Goal: Navigation & Orientation: Find specific page/section

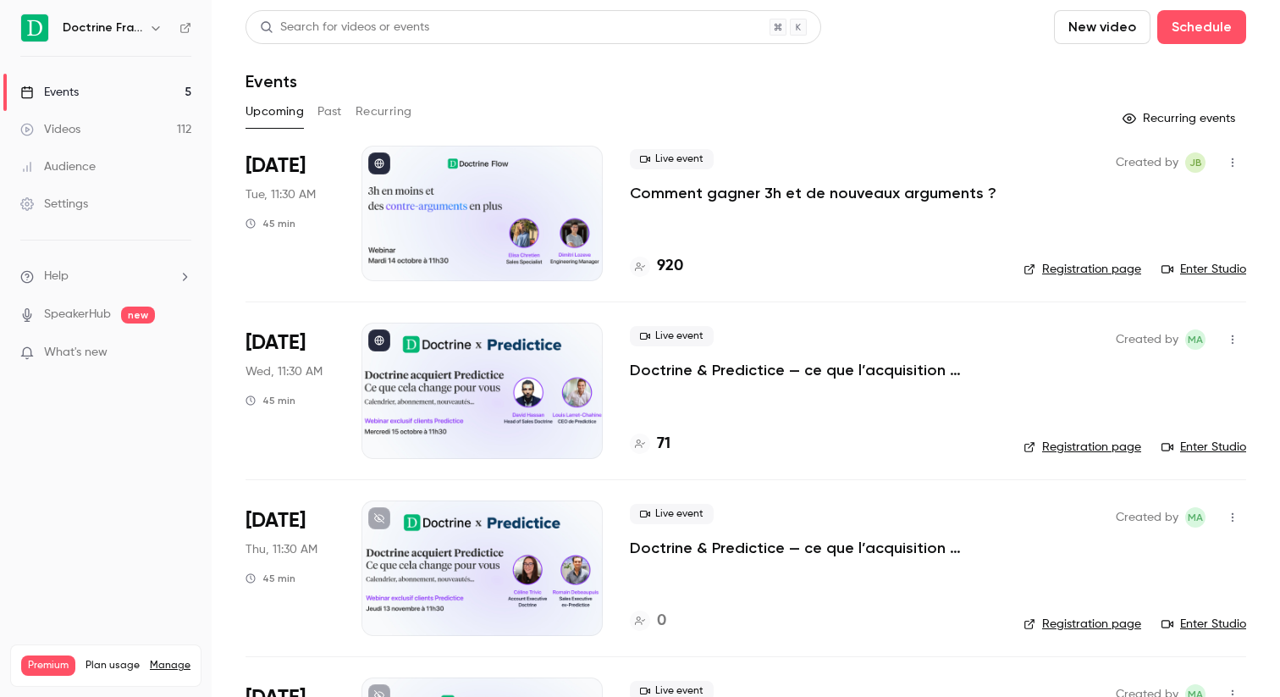
click at [685, 269] on div "920" at bounding box center [813, 266] width 367 height 23
click at [674, 268] on h4 "920" at bounding box center [670, 266] width 26 height 23
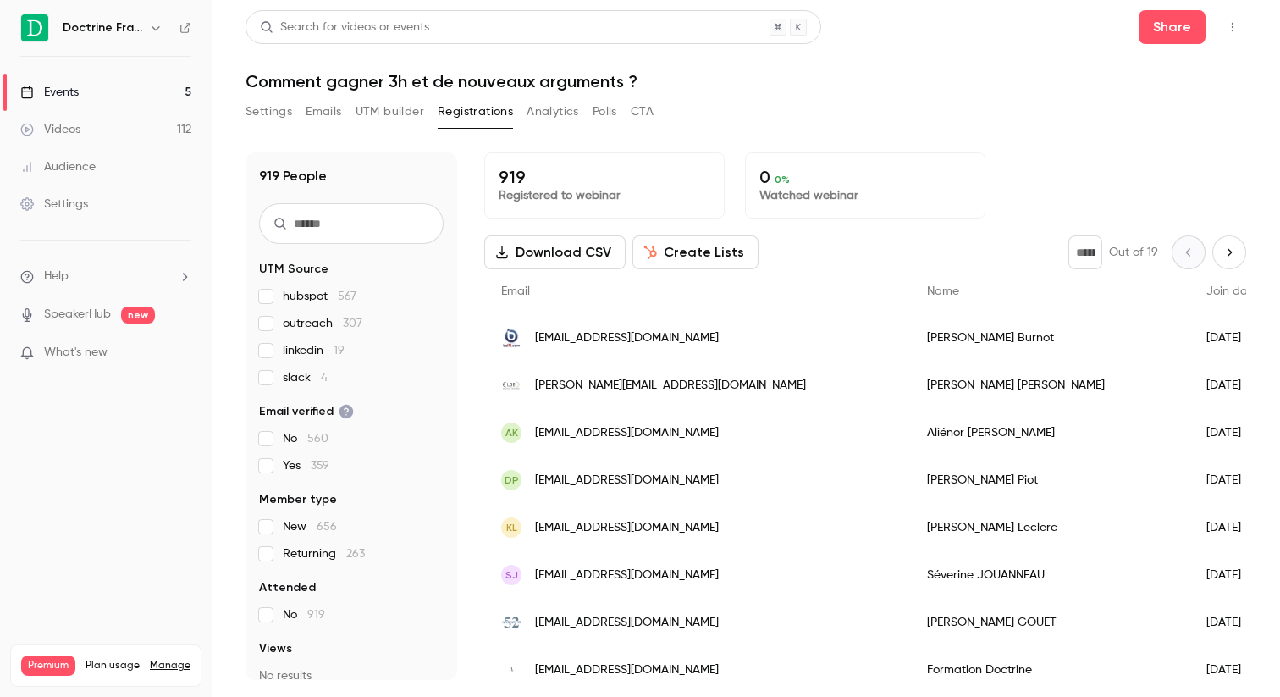
click at [550, 251] on button "Download CSV" at bounding box center [554, 252] width 141 height 34
click at [83, 82] on link "Events 5" at bounding box center [106, 92] width 212 height 37
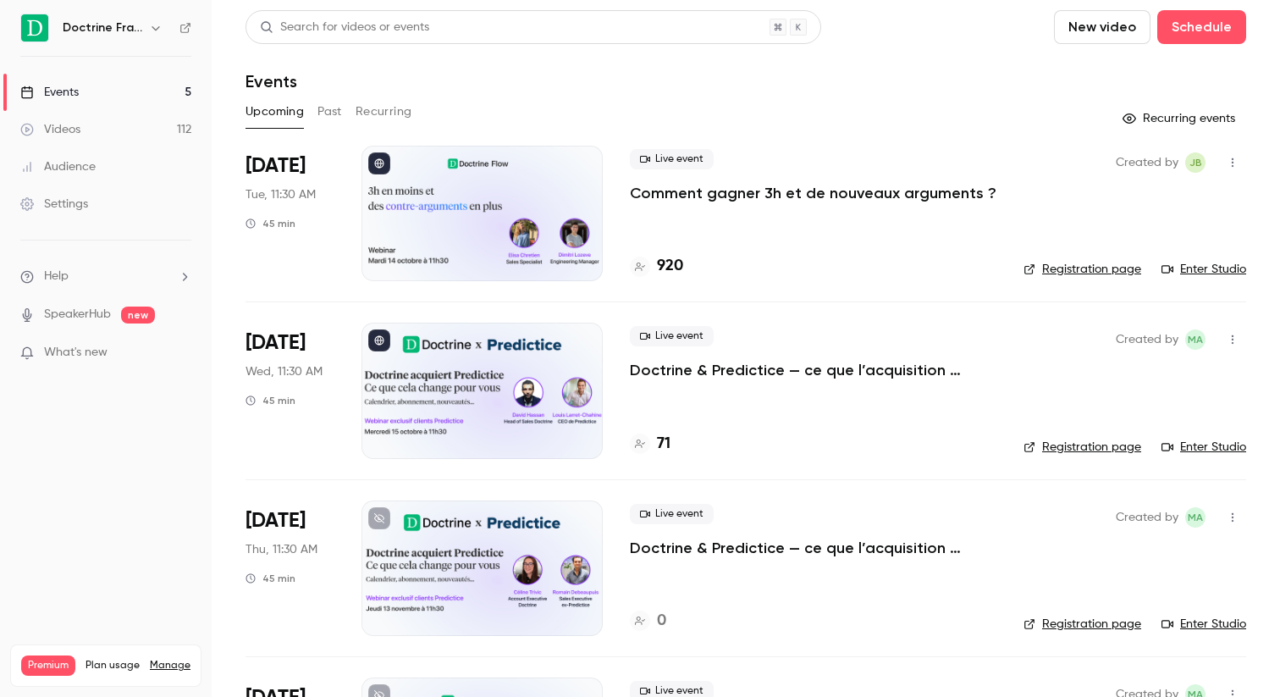
click at [610, 196] on li "[DATE] Tue, 11:30 AM 45 min Live event Comment gagner 3h et de nouveaux argumen…" at bounding box center [746, 224] width 1001 height 156
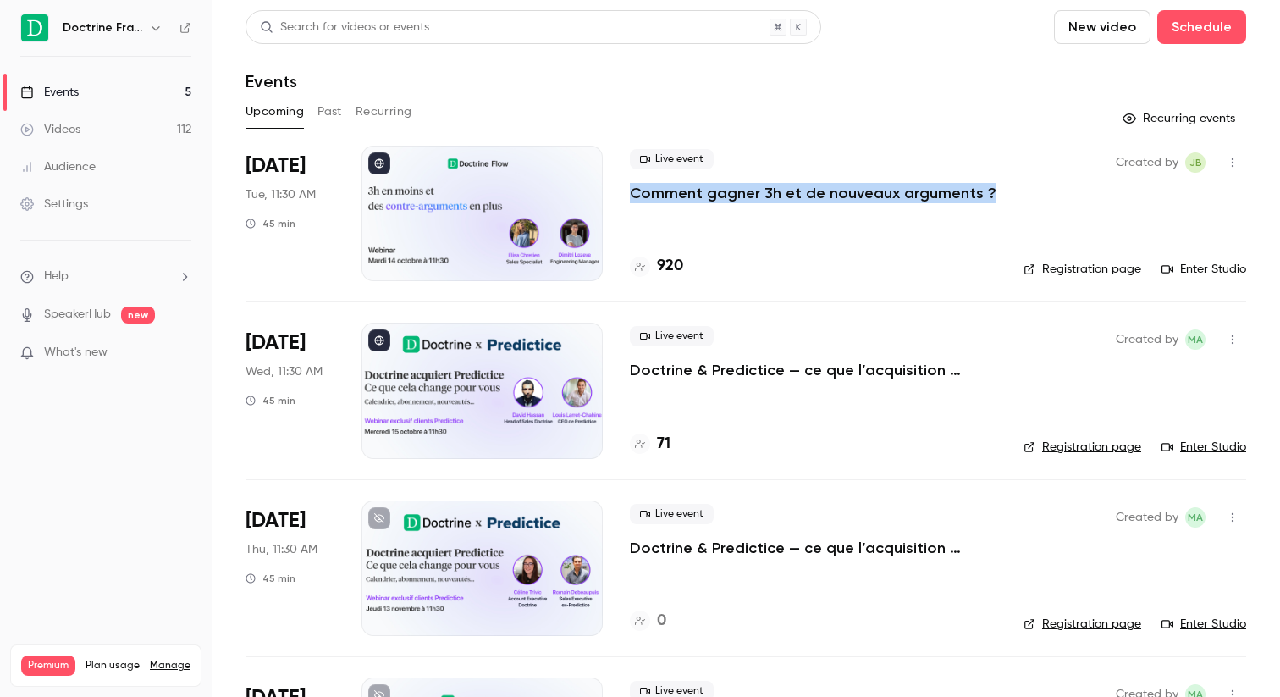
drag, startPoint x: 618, startPoint y: 191, endPoint x: 992, endPoint y: 194, distance: 374.3
click at [992, 194] on li "[DATE] Tue, 11:30 AM 45 min Live event Comment gagner 3h et de nouveaux argumen…" at bounding box center [746, 224] width 1001 height 156
copy p "Comment gagner 3h et de nouveaux arguments ?"
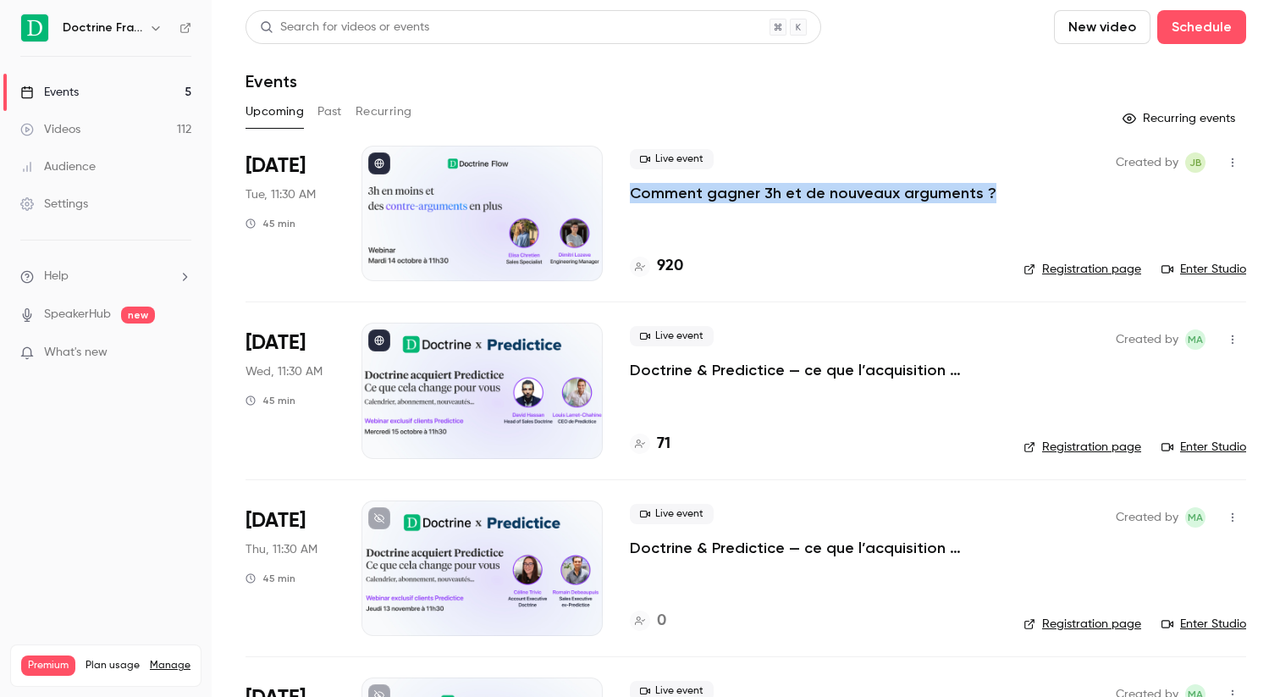
copy p "Comment gagner 3h et de nouveaux arguments ?"
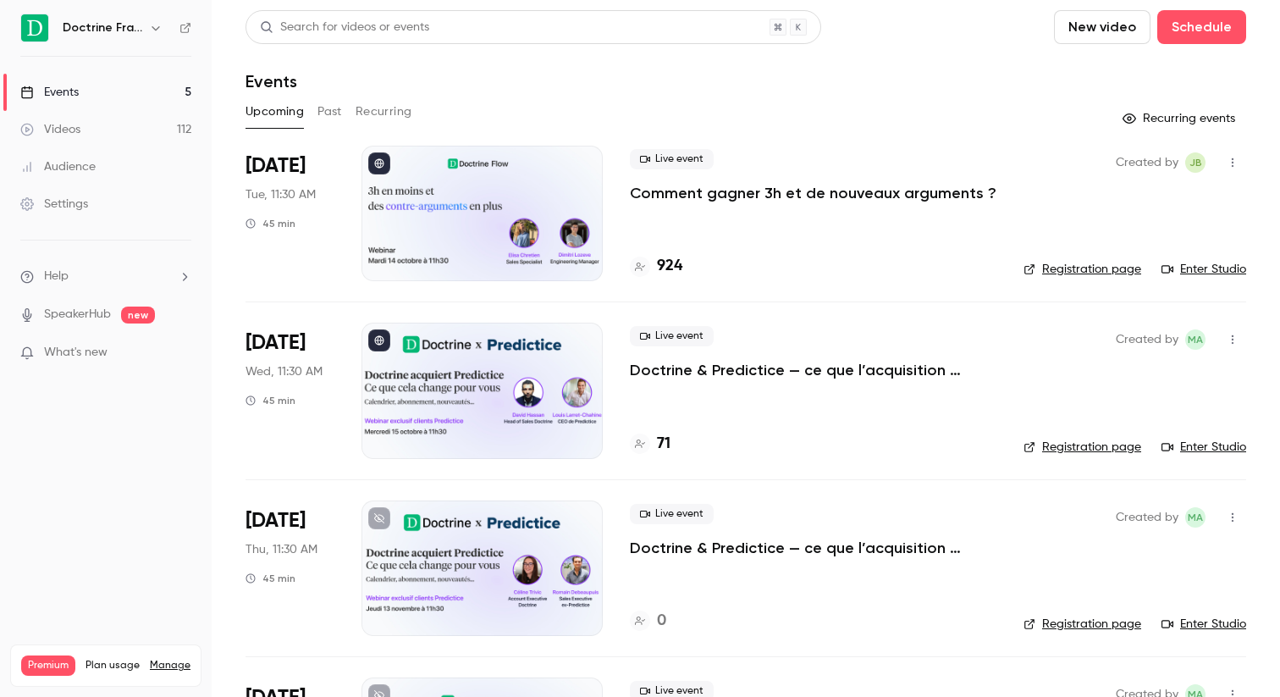
click at [619, 195] on li "Oct 14 Tue, 11:30 AM 45 min Live event Comment gagner 3h et de nouveaux argumen…" at bounding box center [746, 224] width 1001 height 156
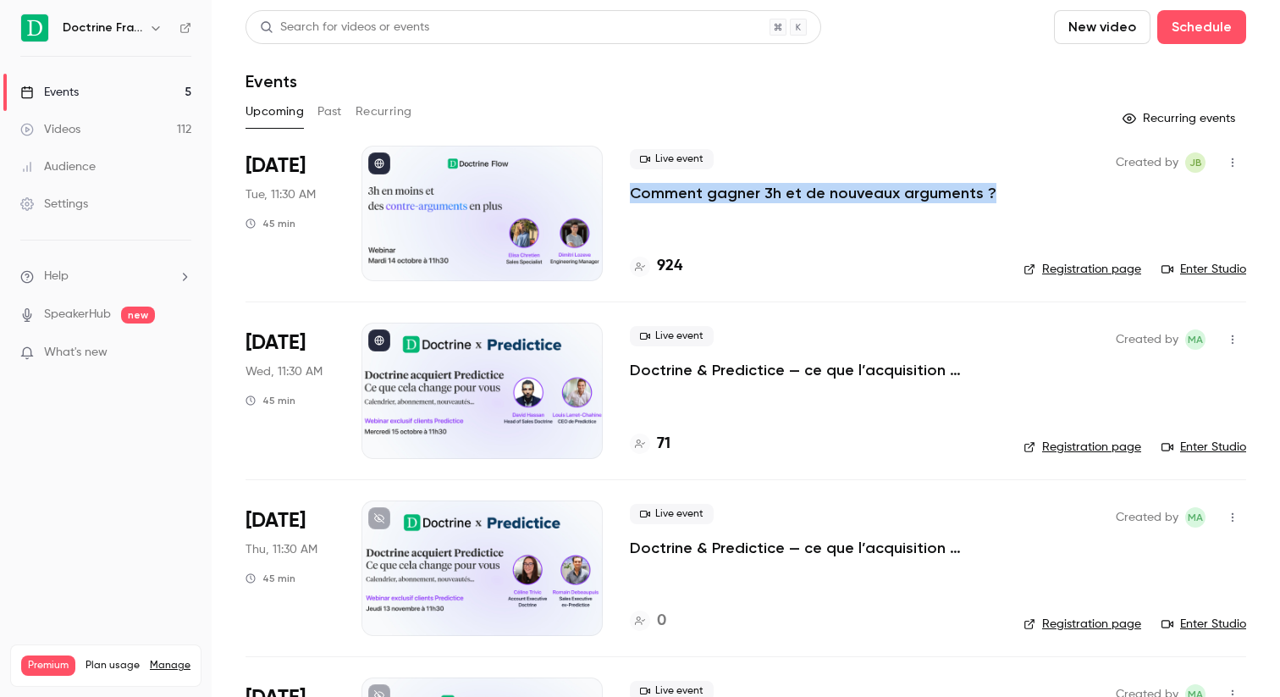
click at [619, 195] on li "Oct 14 Tue, 11:30 AM 45 min Live event Comment gagner 3h et de nouveaux argumen…" at bounding box center [746, 224] width 1001 height 156
copy div "Comment gagner 3h et de nouveaux arguments ?"
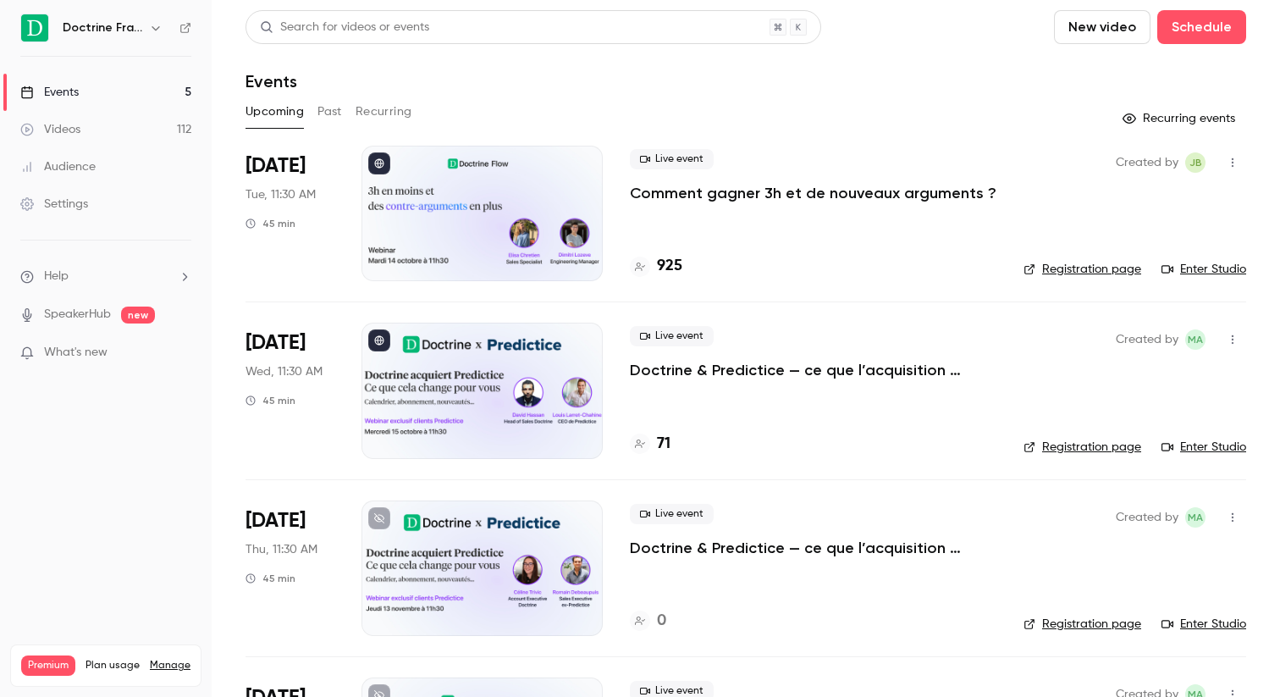
click at [91, 128] on link "Videos 112" at bounding box center [106, 129] width 212 height 37
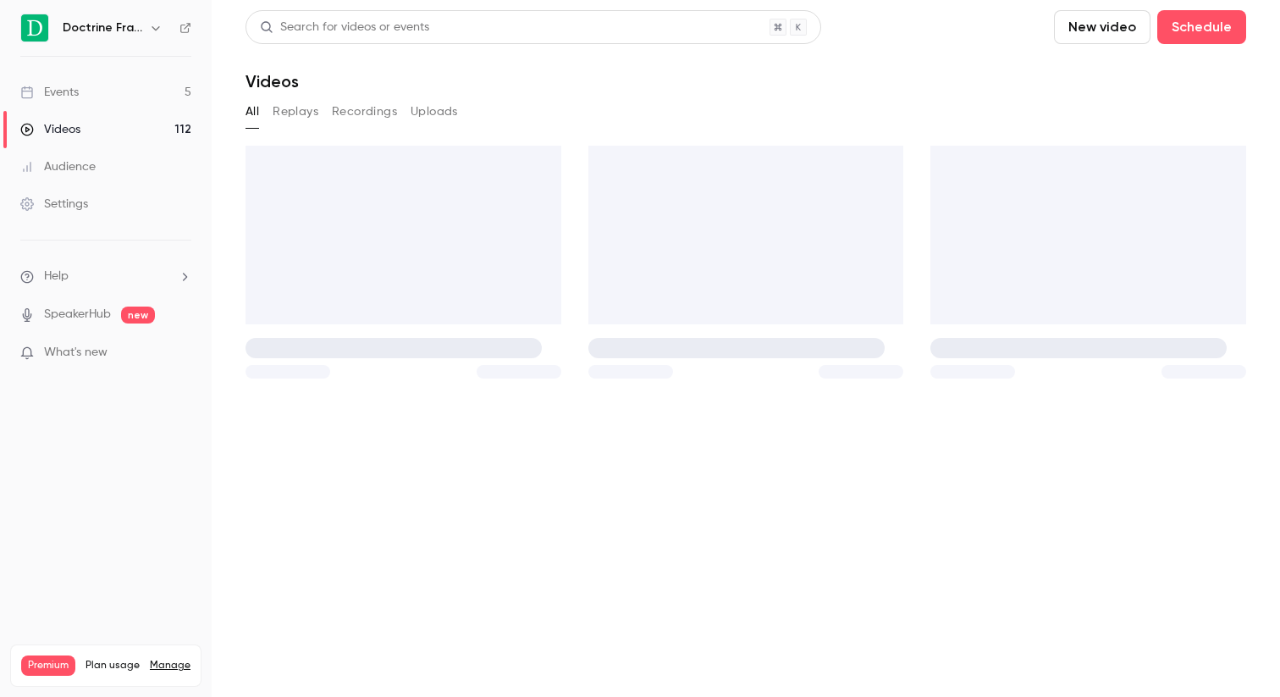
click at [91, 83] on link "Events 5" at bounding box center [106, 92] width 212 height 37
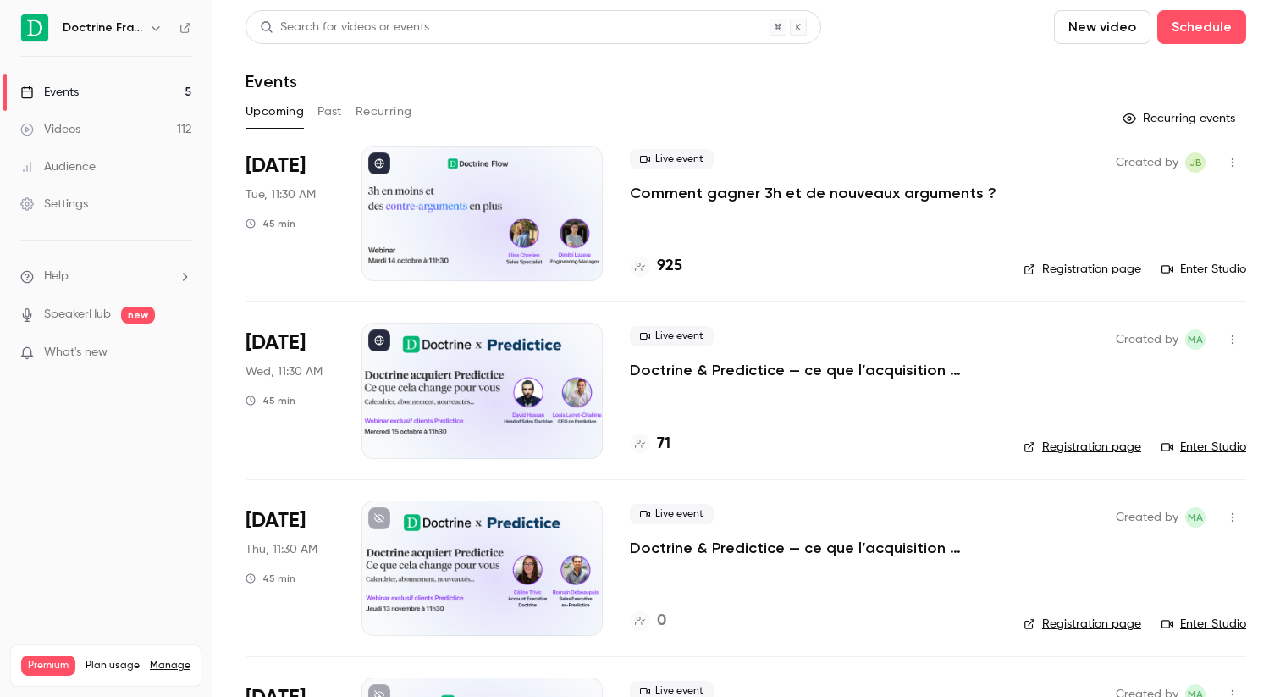
click at [94, 134] on link "Videos 112" at bounding box center [106, 129] width 212 height 37
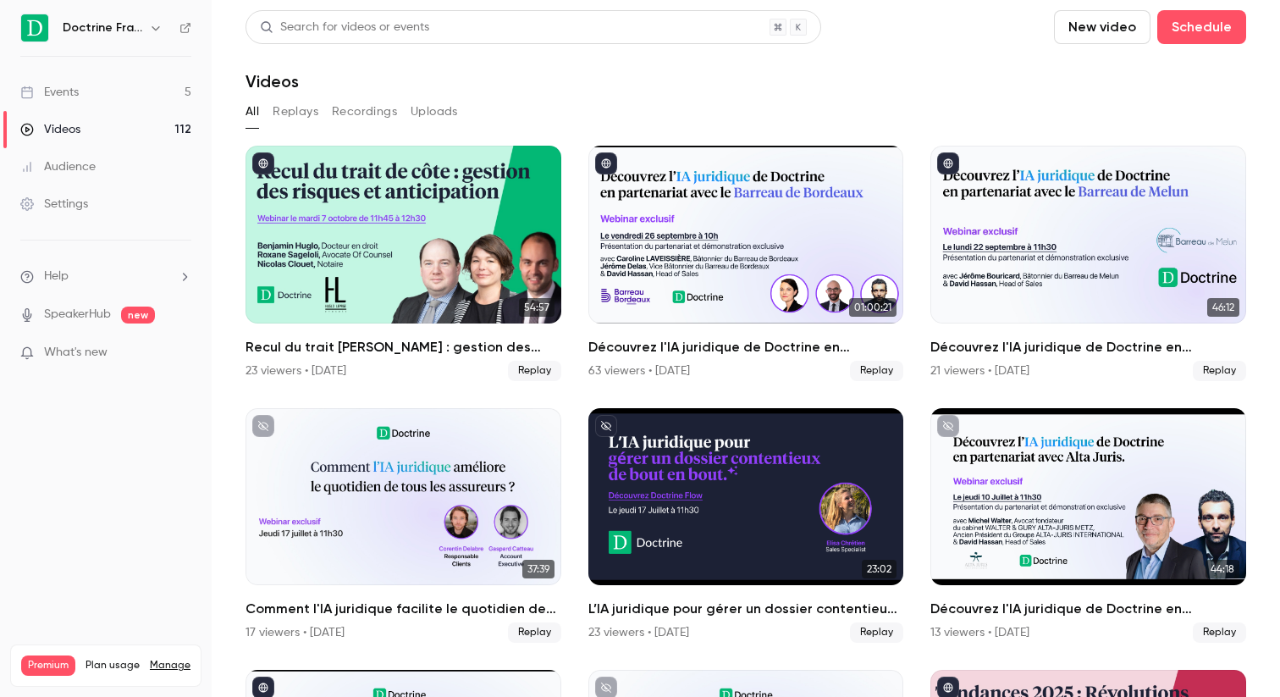
click at [94, 93] on link "Events 5" at bounding box center [106, 92] width 212 height 37
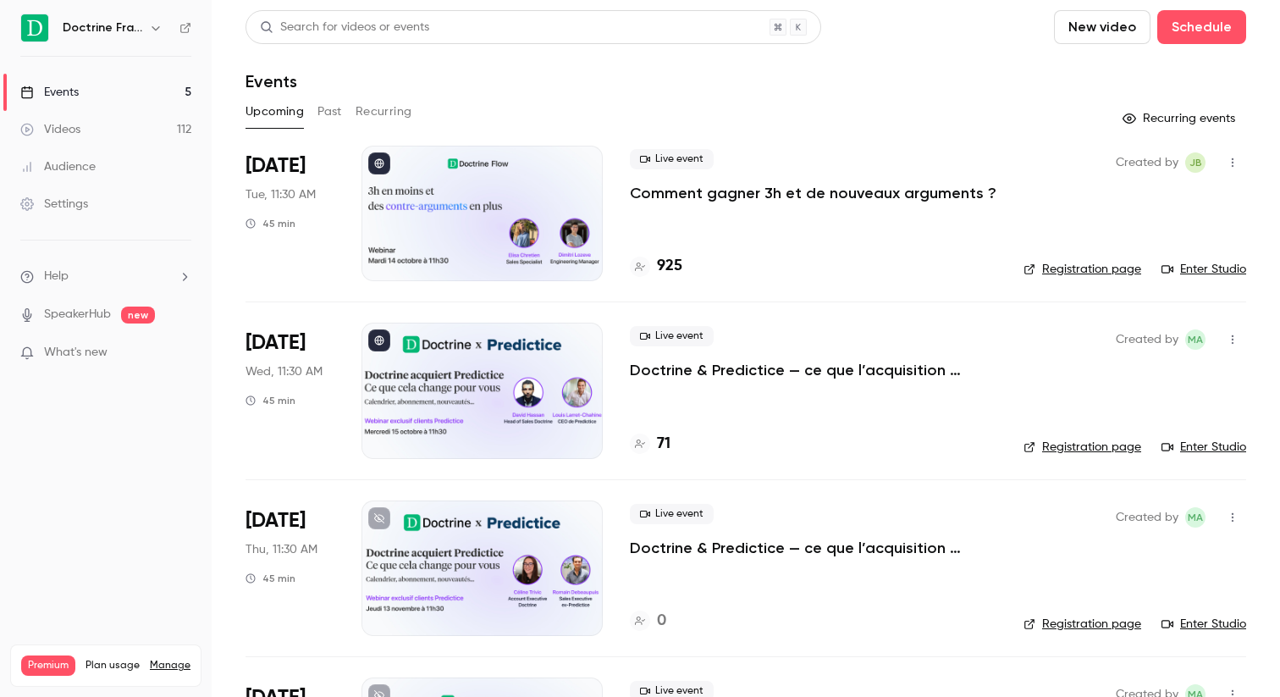
click at [91, 130] on link "Videos 112" at bounding box center [106, 129] width 212 height 37
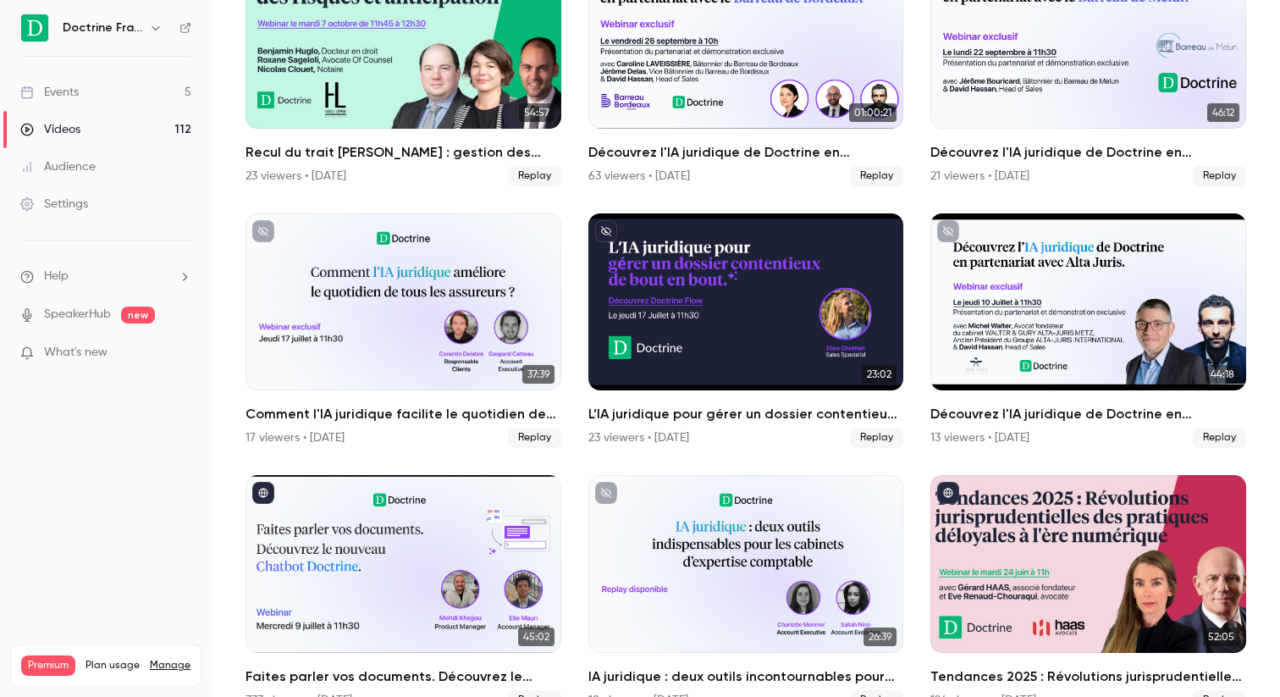
scroll to position [88, 0]
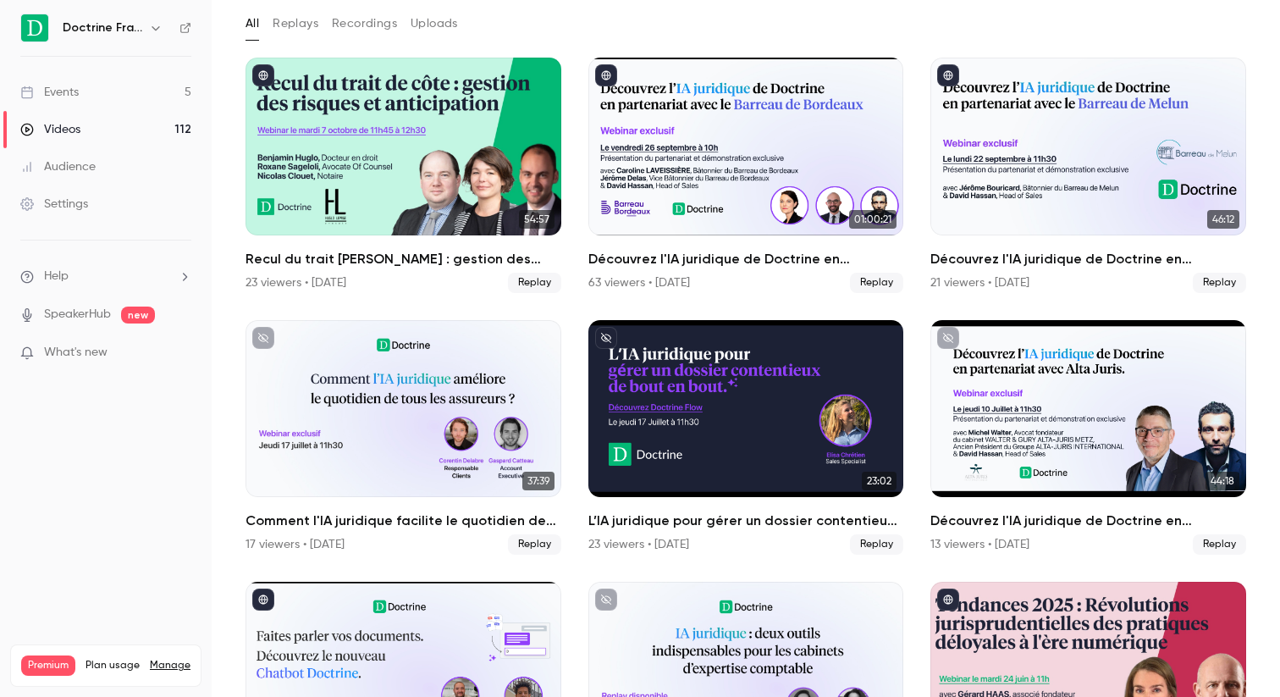
click at [144, 30] on div "Doctrine France" at bounding box center [114, 28] width 103 height 20
click at [164, 30] on button "button" at bounding box center [156, 28] width 20 height 20
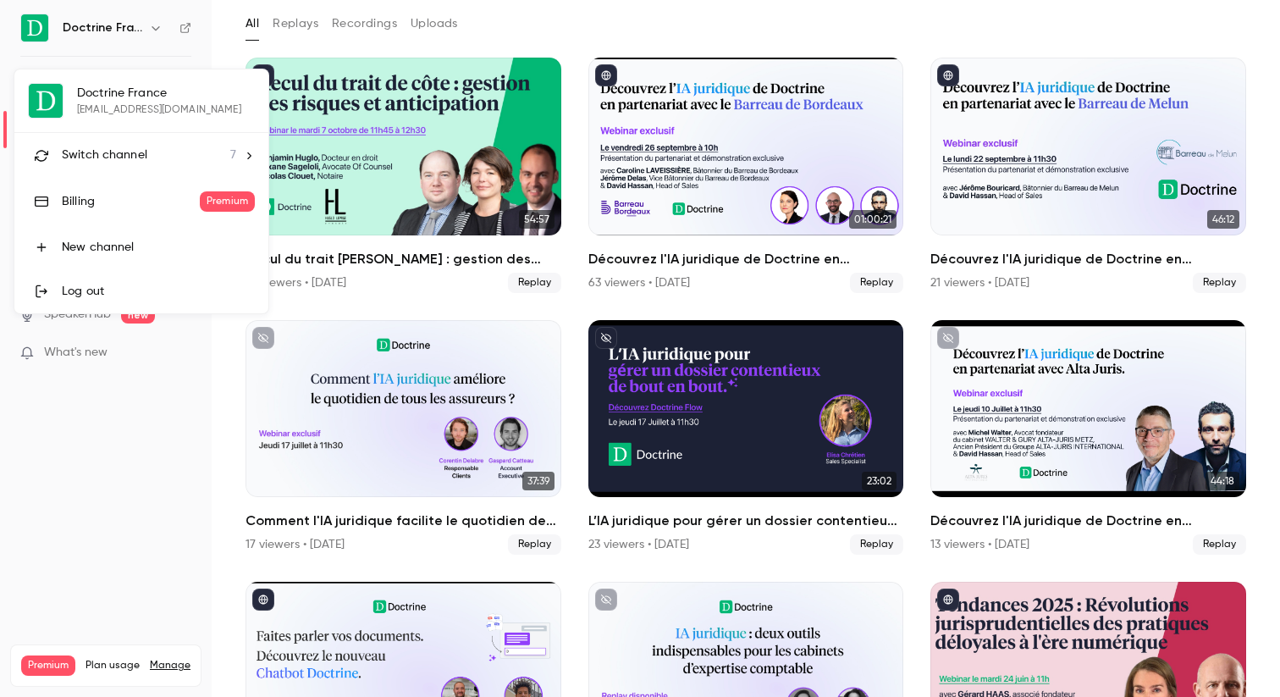
click at [166, 132] on hr at bounding box center [141, 132] width 254 height 1
click at [165, 156] on div "Switch channel 7" at bounding box center [149, 155] width 174 height 18
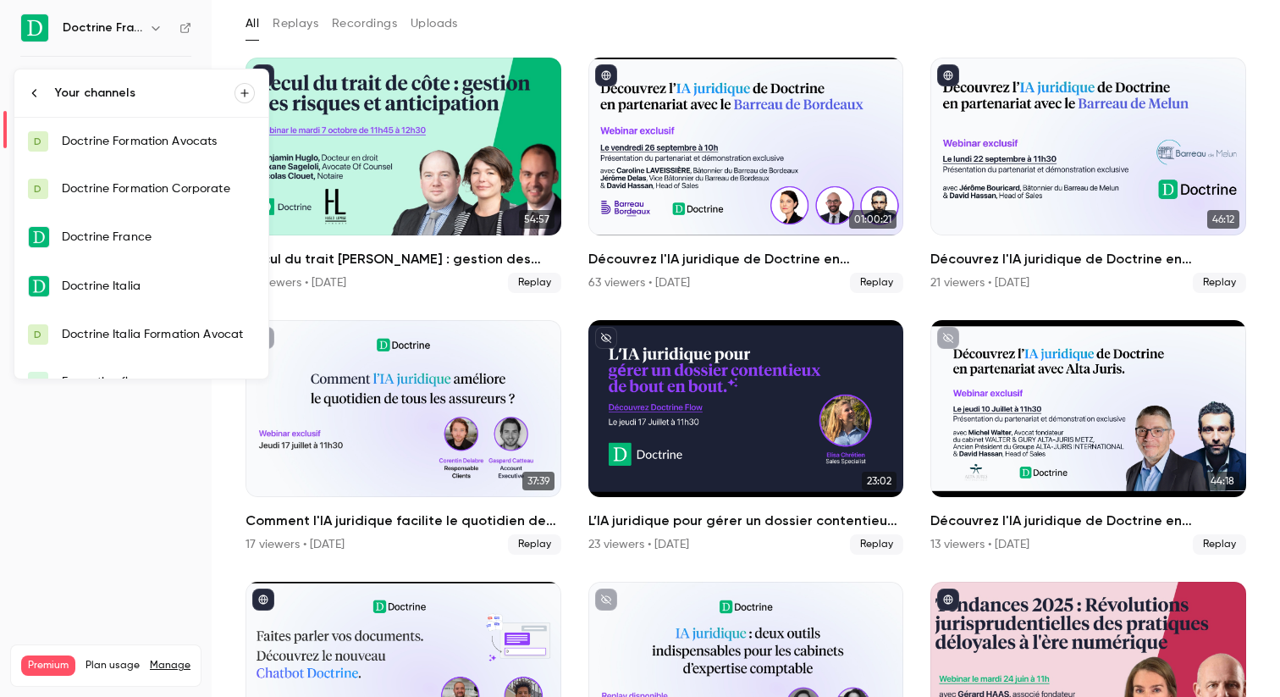
click at [162, 287] on div "Doctrine Italia" at bounding box center [158, 286] width 193 height 17
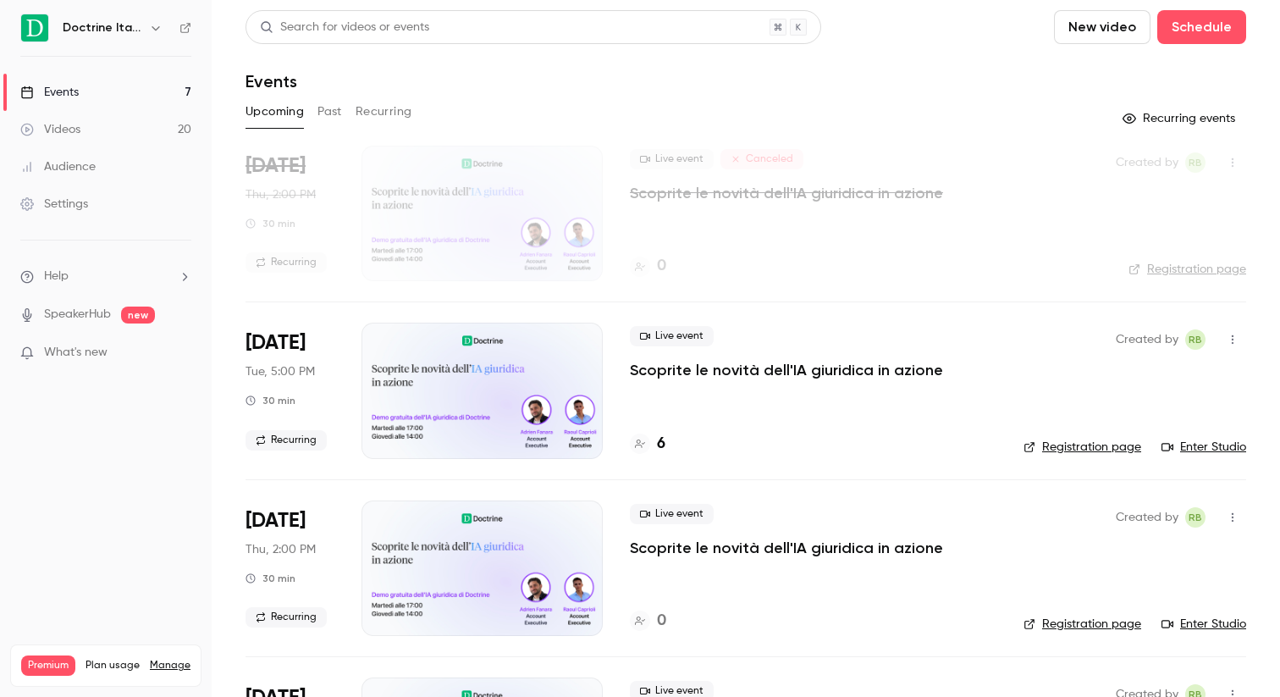
click at [616, 367] on li "Oct 21 Tue, 5:00 PM 30 min Recurring Live event Scoprite le novità dell'IA giur…" at bounding box center [746, 389] width 1001 height 177
copy div "Scoprite le novità dell'IA giuridica in azione"
click at [282, 335] on span "Oct 21" at bounding box center [276, 342] width 60 height 27
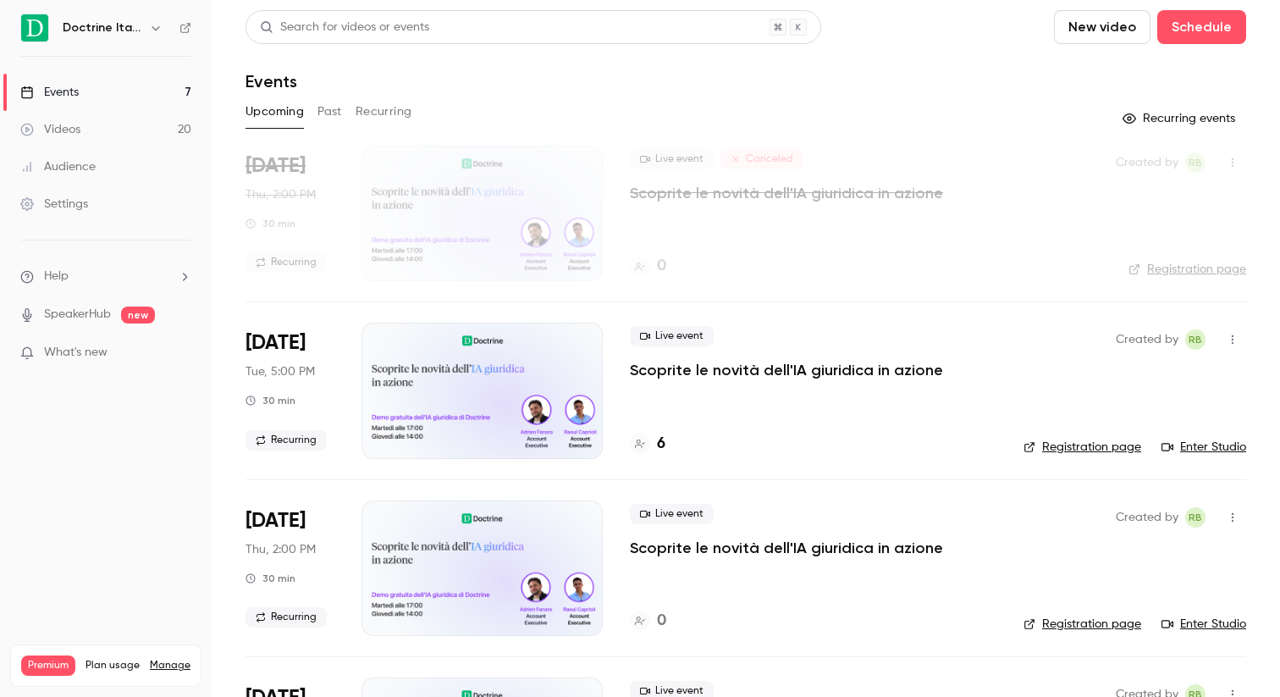
click at [383, 118] on button "Recurring" at bounding box center [384, 111] width 57 height 27
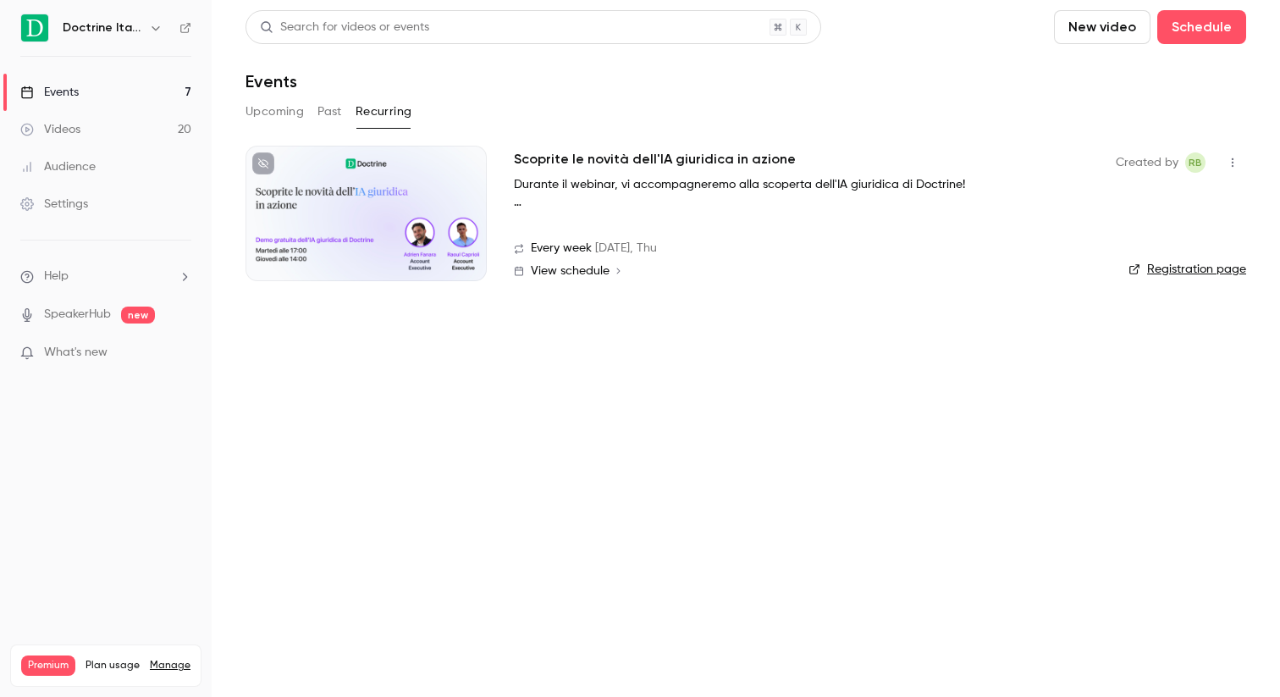
click at [594, 152] on h2 "Scoprite le novità dell'IA giuridica in azione" at bounding box center [655, 159] width 282 height 20
click at [294, 105] on button "Upcoming" at bounding box center [275, 111] width 58 height 27
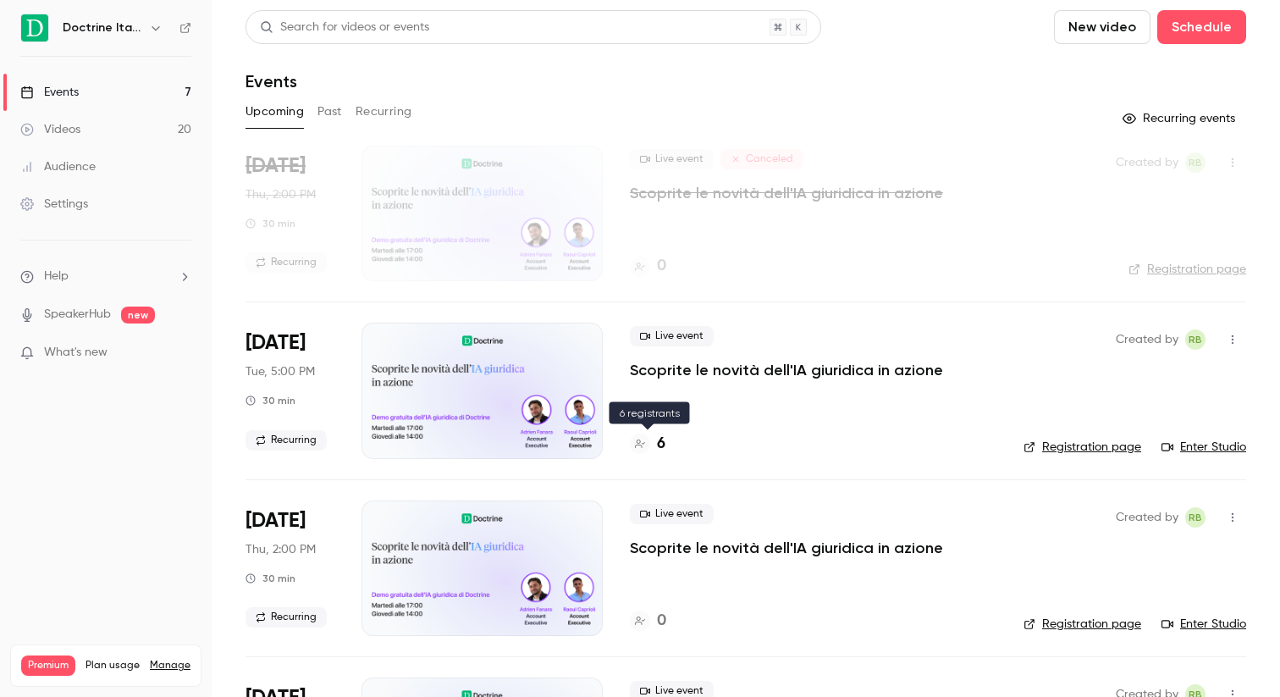
click at [648, 449] on div at bounding box center [640, 444] width 20 height 20
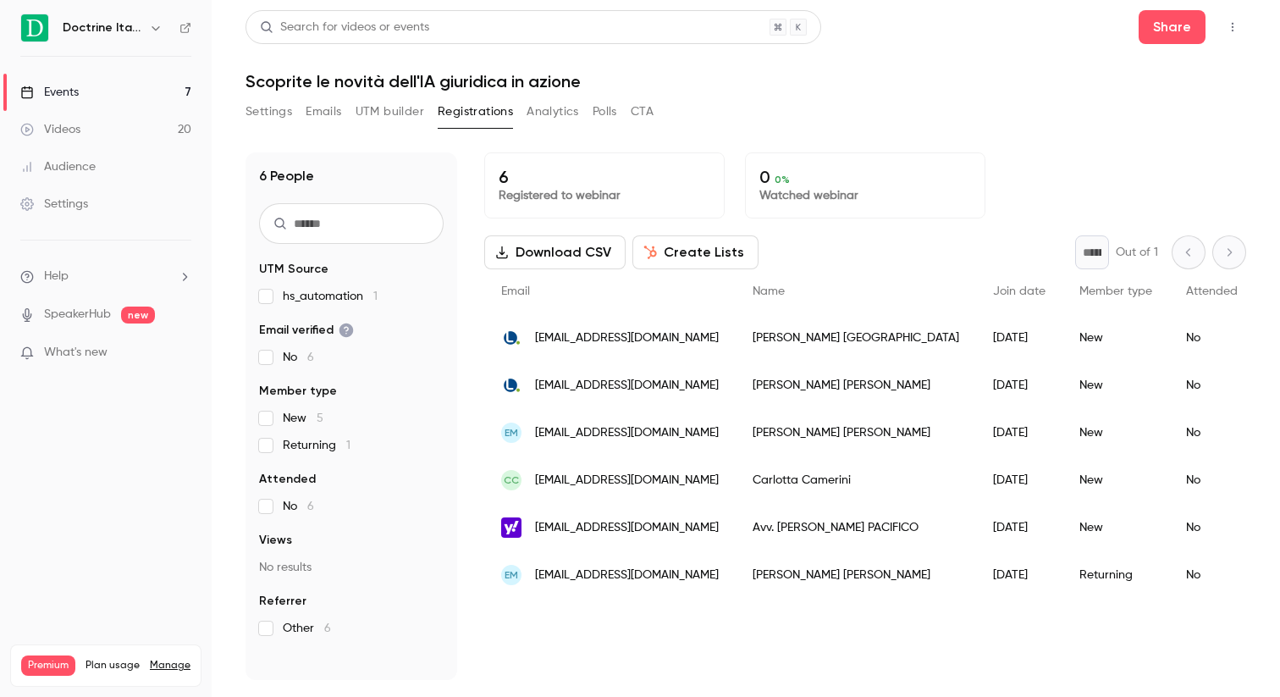
click at [76, 93] on div "Events" at bounding box center [49, 92] width 58 height 17
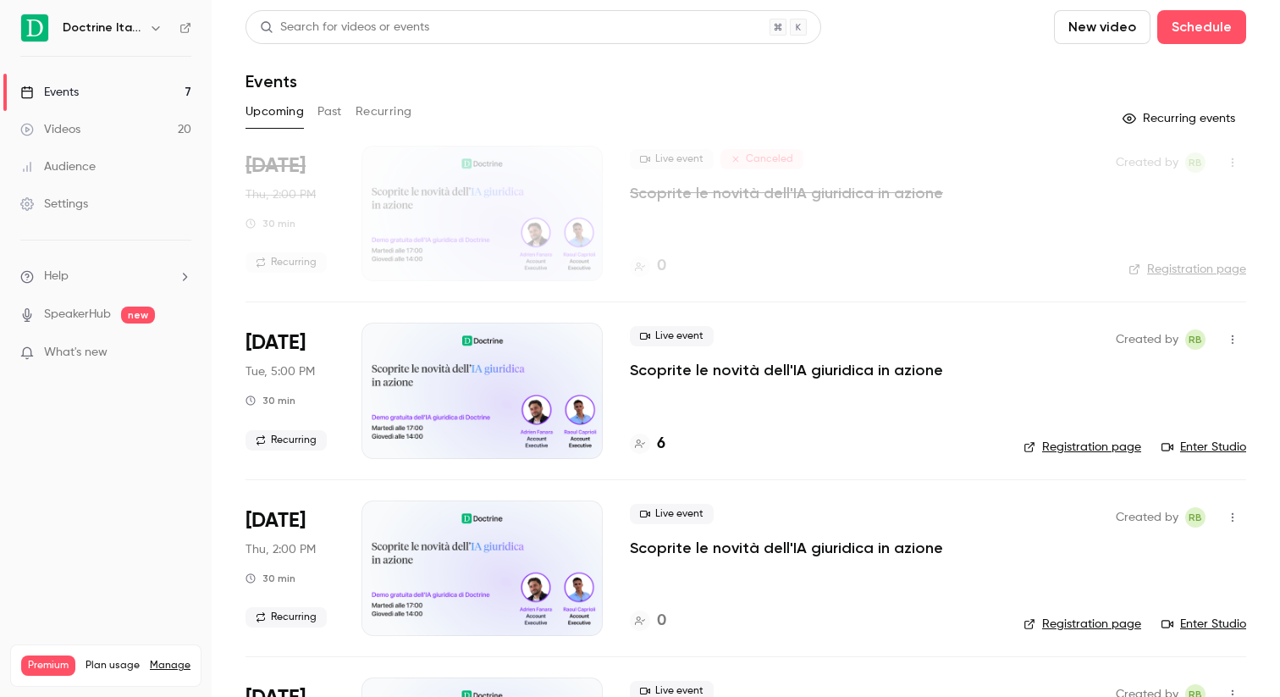
click at [146, 26] on button "button" at bounding box center [156, 28] width 20 height 20
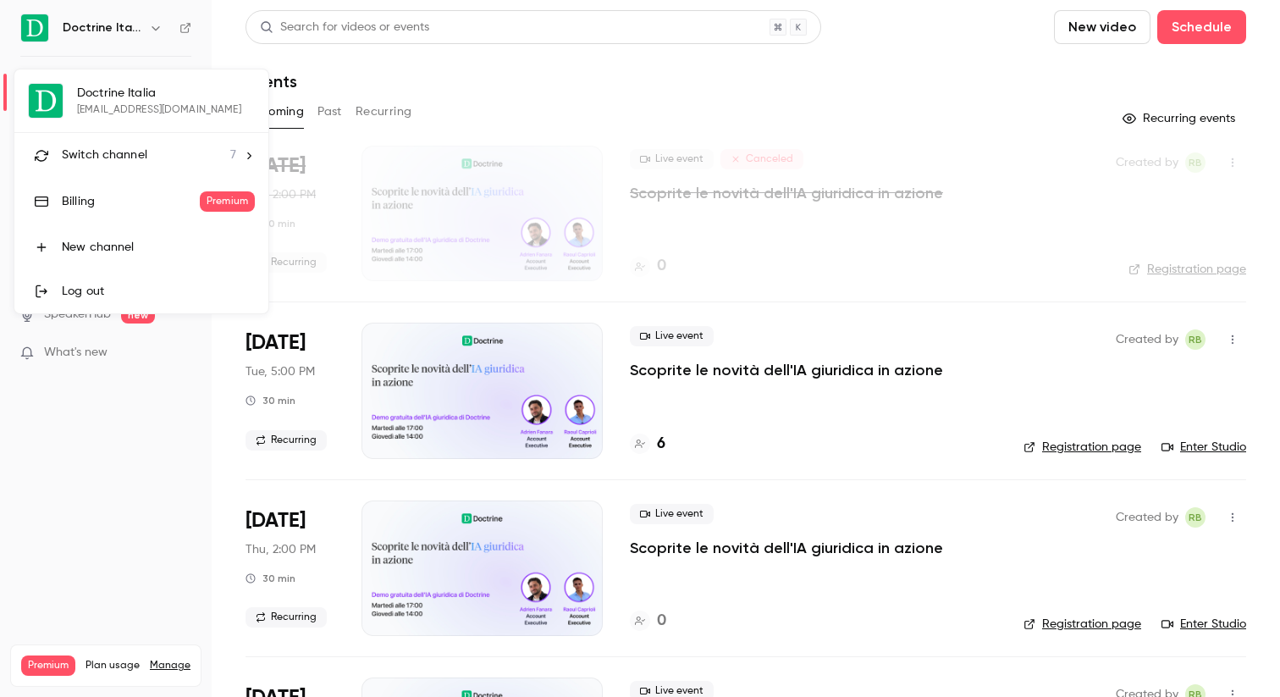
click at [149, 142] on li "Switch channel 7" at bounding box center [141, 155] width 254 height 45
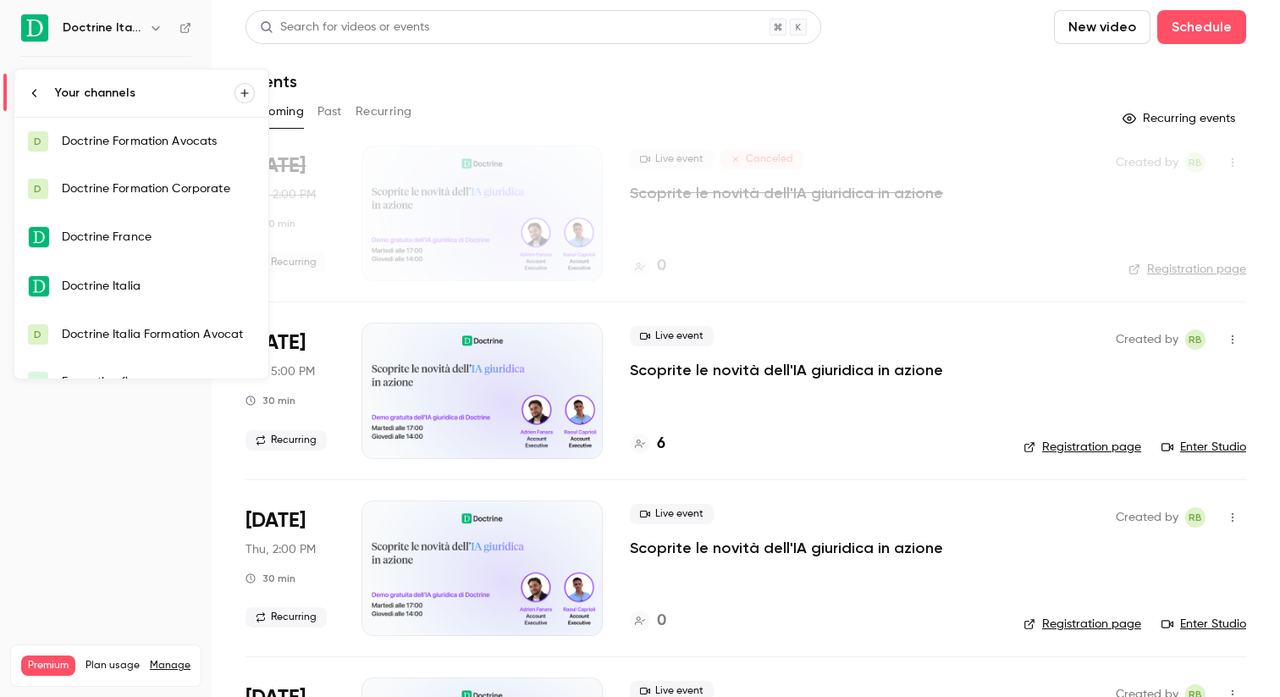
click at [153, 244] on div "Doctrine France" at bounding box center [158, 237] width 193 height 17
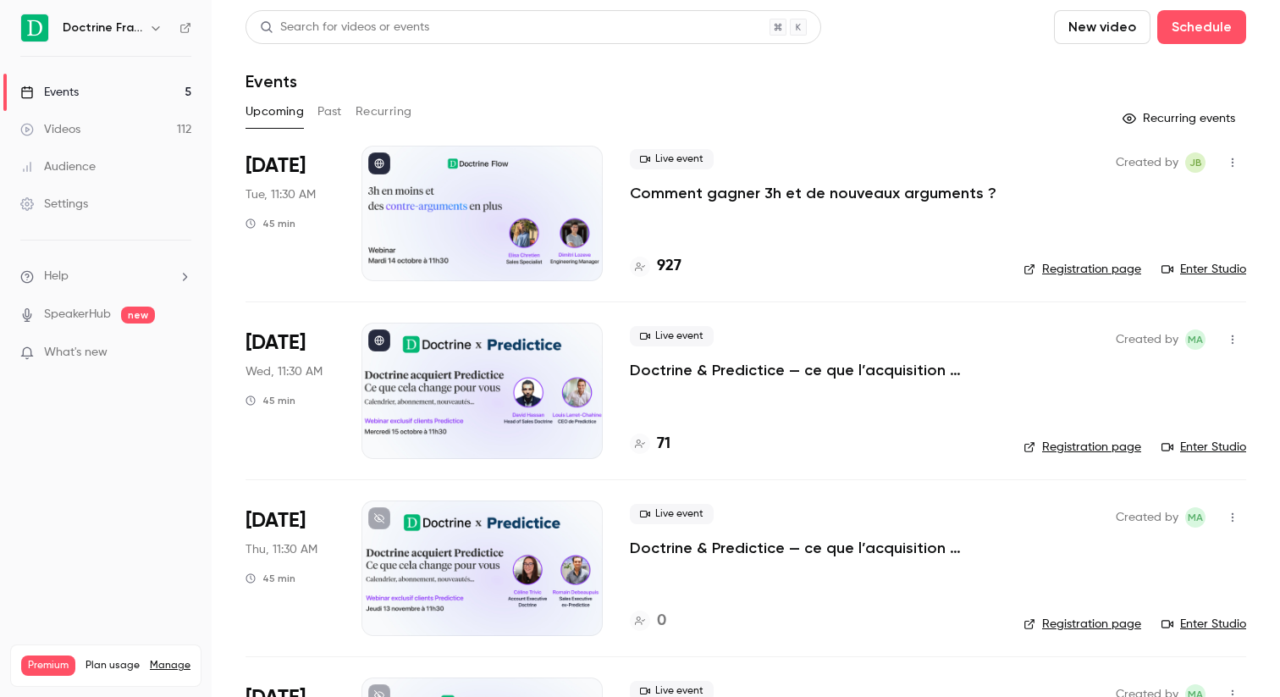
click at [622, 188] on li "Oct 14 Tue, 11:30 AM 45 min Live event Comment gagner 3h et de nouveaux argumen…" at bounding box center [746, 224] width 1001 height 156
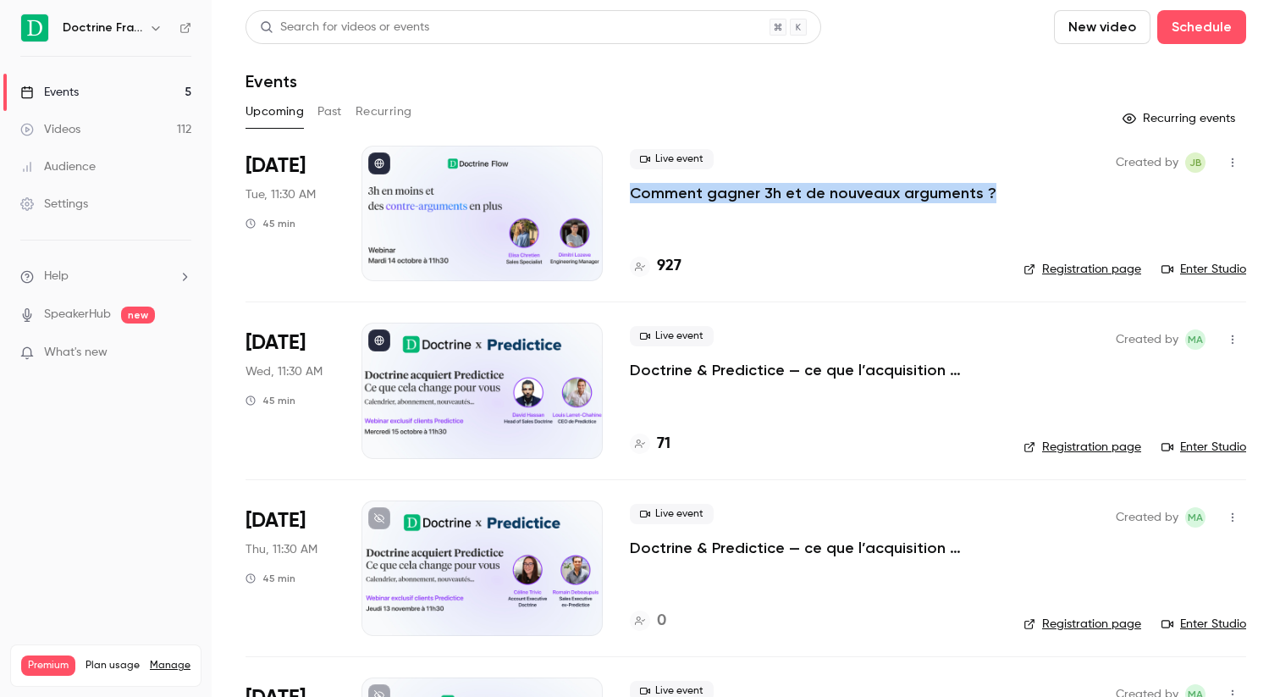
click at [622, 188] on li "Oct 14 Tue, 11:30 AM 45 min Live event Comment gagner 3h et de nouveaux argumen…" at bounding box center [746, 224] width 1001 height 156
copy div "Comment gagner 3h et de nouveaux arguments ?"
click at [76, 132] on div "Videos" at bounding box center [50, 129] width 60 height 17
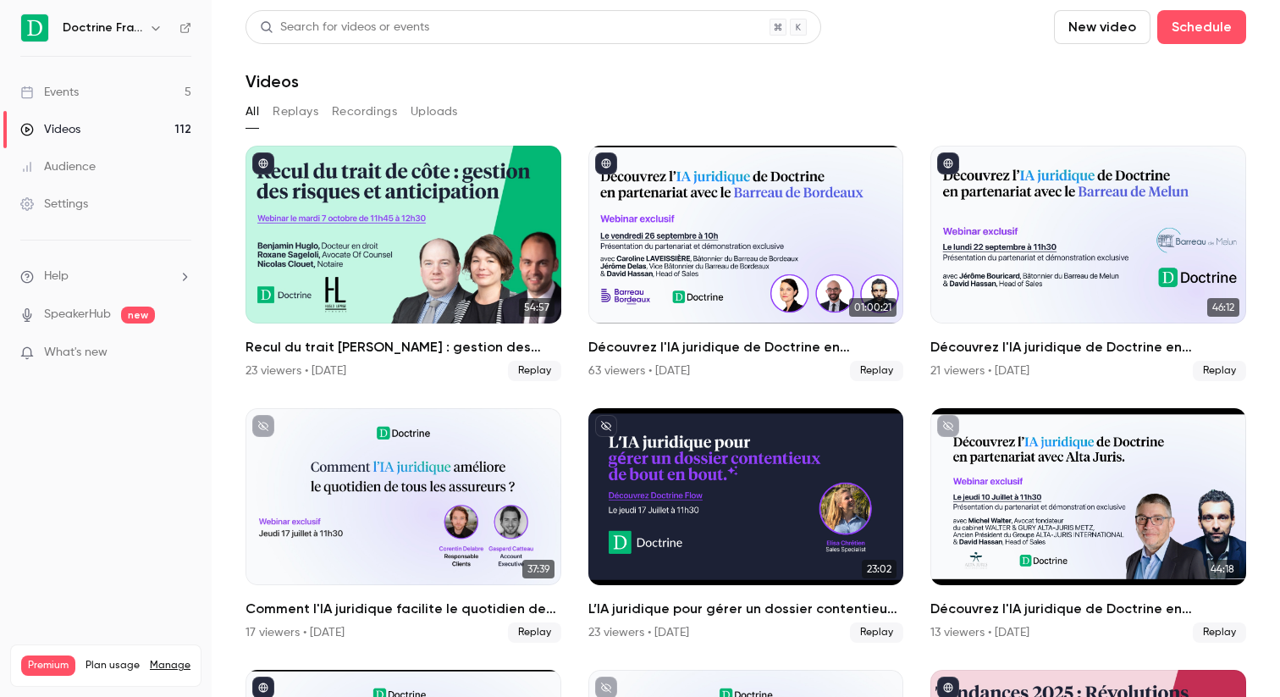
click at [160, 29] on icon "button" at bounding box center [156, 28] width 14 height 14
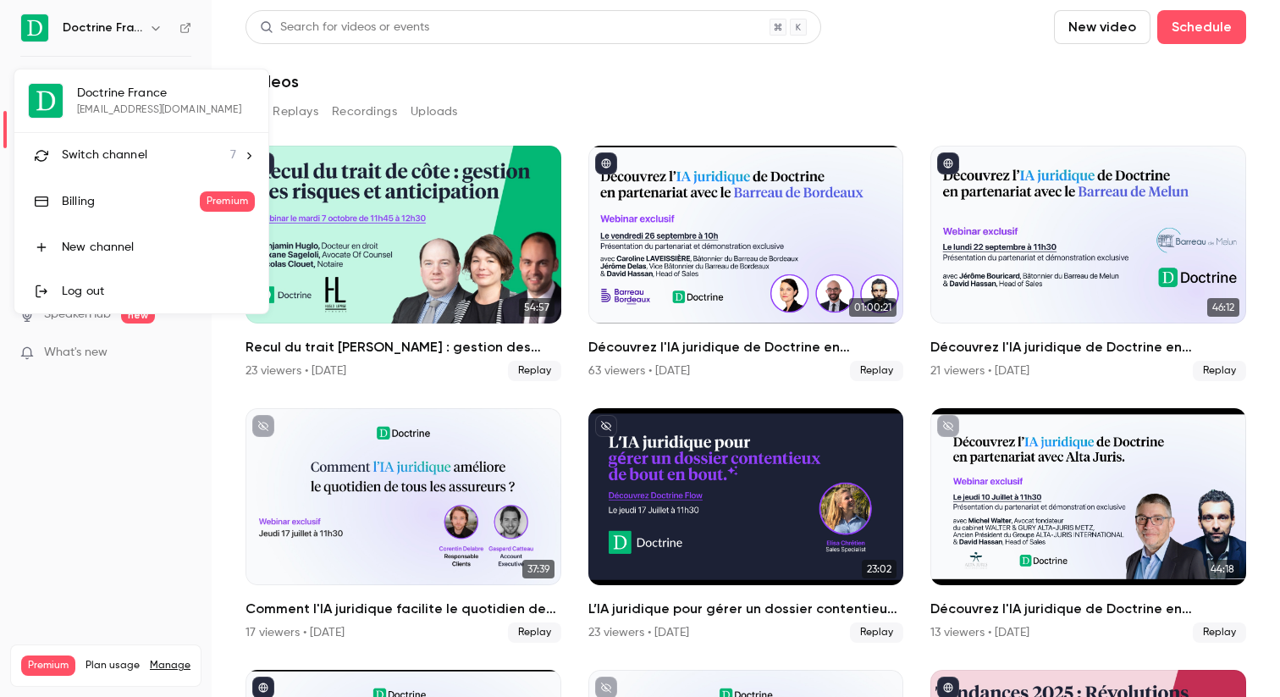
click at [167, 166] on li "Switch channel 7" at bounding box center [141, 155] width 254 height 45
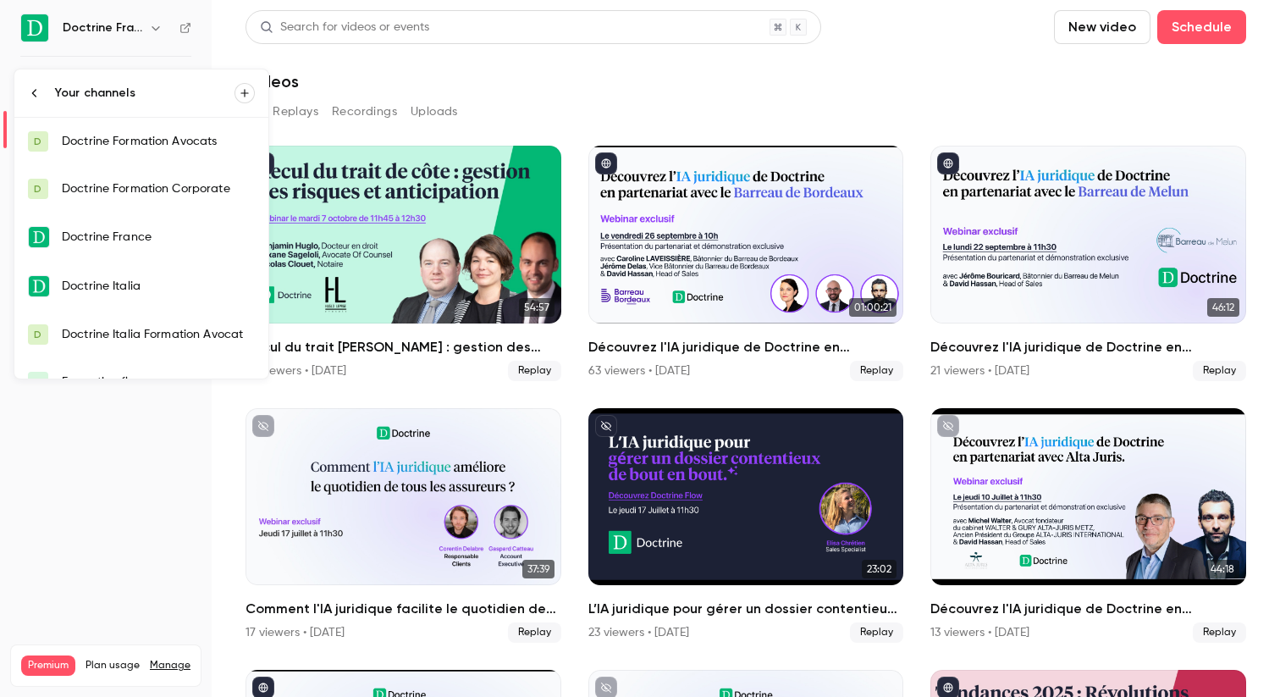
click at [153, 281] on div "Doctrine Italia" at bounding box center [158, 286] width 193 height 17
